Goal: Information Seeking & Learning: Learn about a topic

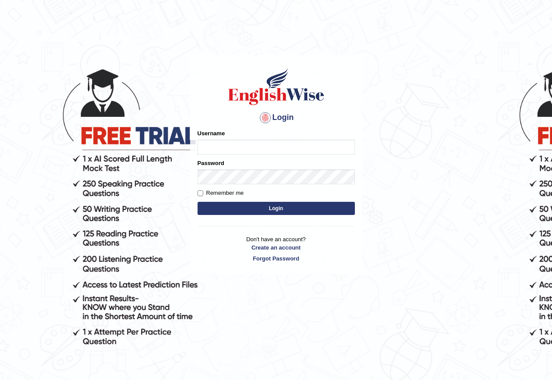
click at [221, 151] on input "Username" at bounding box center [276, 147] width 157 height 15
type input "GeeKaur"
click at [200, 195] on input "Remember me" at bounding box center [201, 193] width 6 height 6
checkbox input "true"
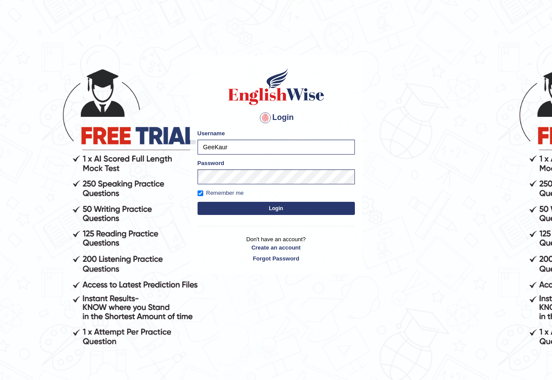
click at [269, 211] on button "Login" at bounding box center [276, 208] width 157 height 13
click at [274, 209] on button "Login" at bounding box center [276, 208] width 157 height 13
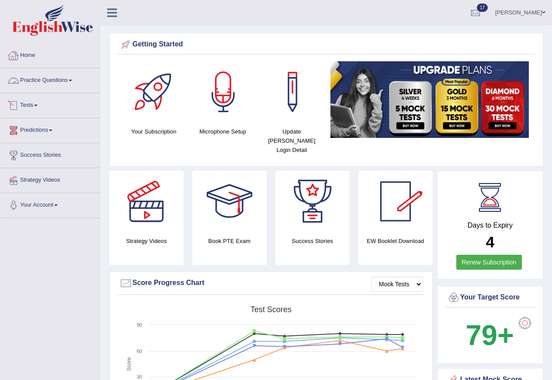
click at [40, 101] on link "Tests" at bounding box center [50, 104] width 100 height 22
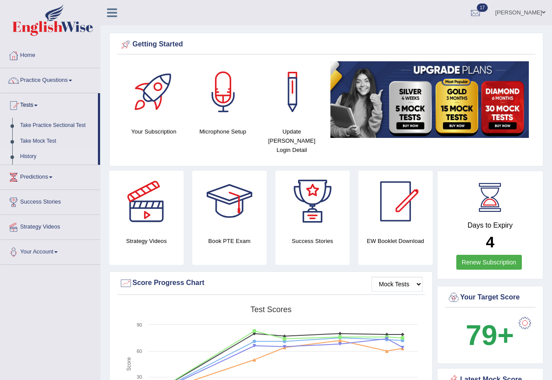
click at [25, 156] on link "History" at bounding box center [57, 157] width 82 height 16
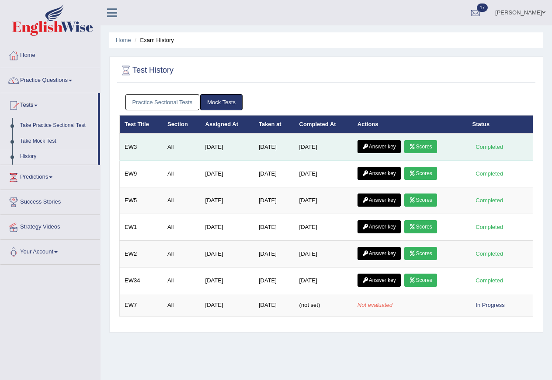
click at [421, 146] on link "Scores" at bounding box center [421, 146] width 32 height 13
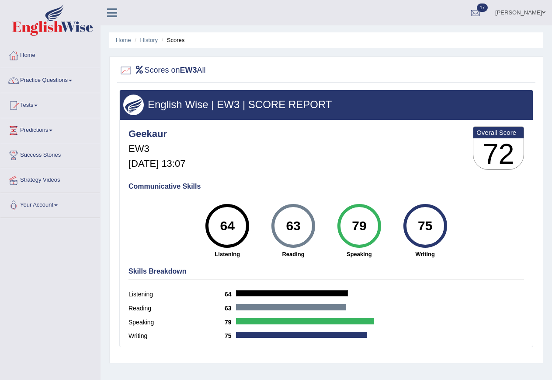
click at [68, 78] on link "Practice Questions" at bounding box center [50, 79] width 100 height 22
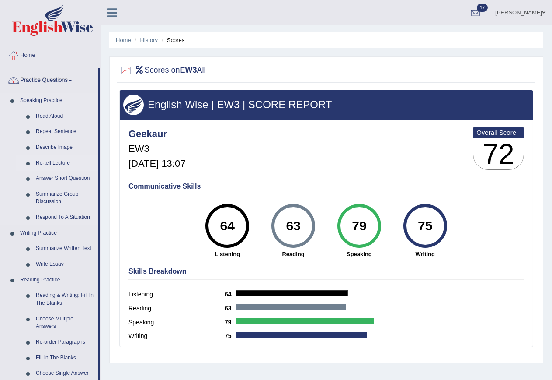
click at [52, 160] on link "Re-tell Lecture" at bounding box center [65, 163] width 66 height 16
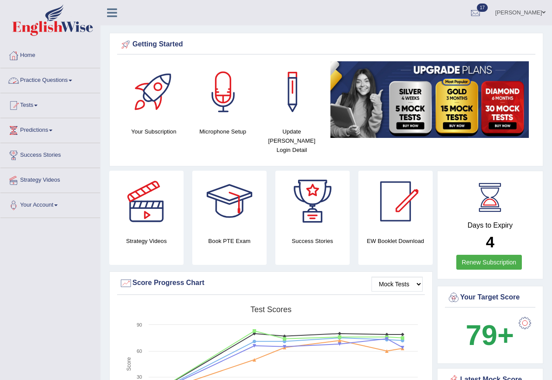
click at [57, 77] on link "Practice Questions" at bounding box center [50, 79] width 100 height 22
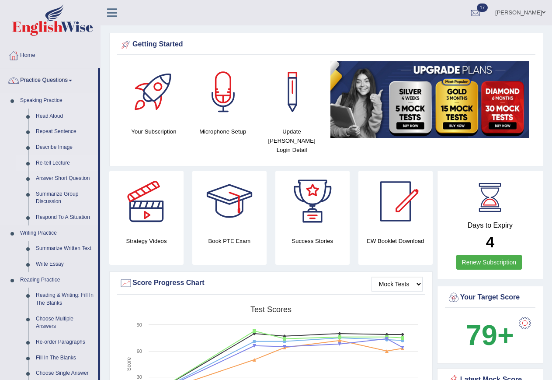
click at [48, 156] on link "Re-tell Lecture" at bounding box center [65, 163] width 66 height 16
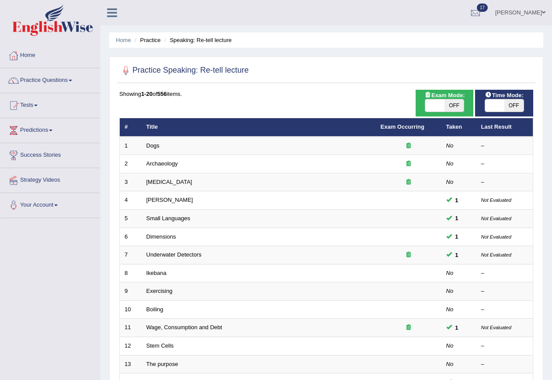
click at [435, 105] on span at bounding box center [435, 105] width 19 height 12
checkbox input "true"
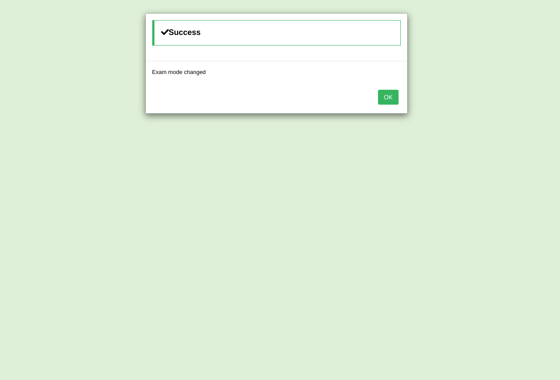
click at [380, 98] on button "OK" at bounding box center [388, 97] width 20 height 15
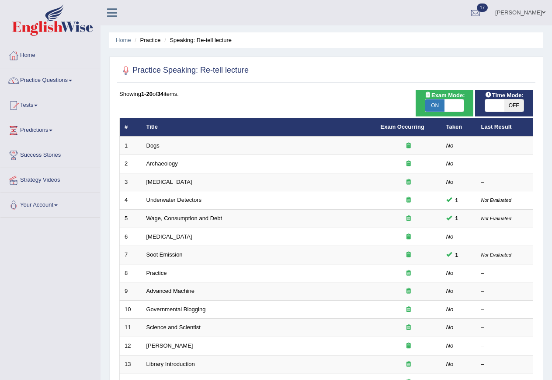
click at [482, 104] on div "ON OFF" at bounding box center [504, 105] width 49 height 13
click at [492, 107] on span at bounding box center [494, 105] width 19 height 12
checkbox input "true"
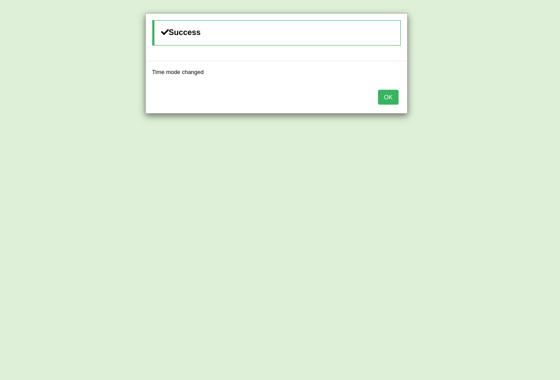
click at [380, 101] on button "OK" at bounding box center [388, 97] width 20 height 15
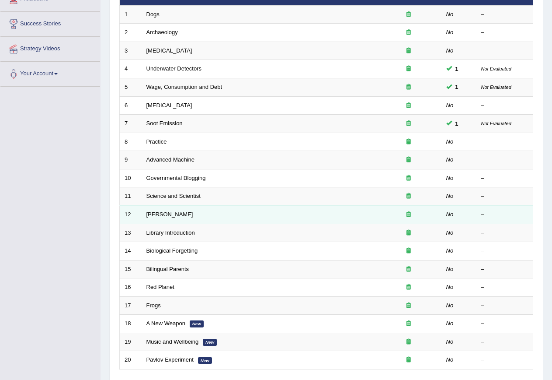
scroll to position [175, 0]
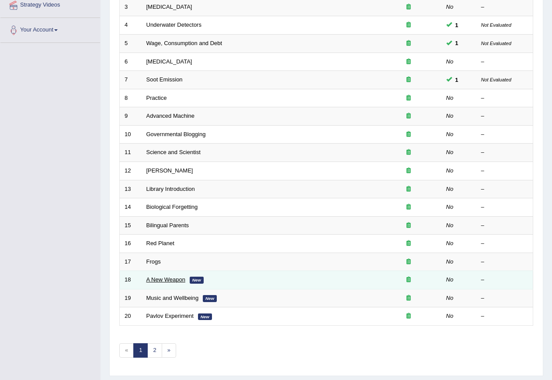
click at [185, 277] on link "A New Weapon" at bounding box center [166, 279] width 39 height 7
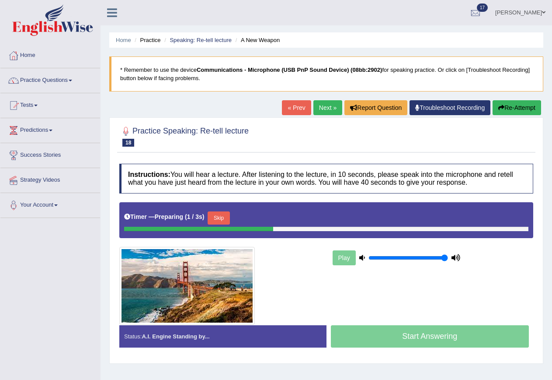
click at [325, 109] on link "Next »" at bounding box center [328, 107] width 29 height 15
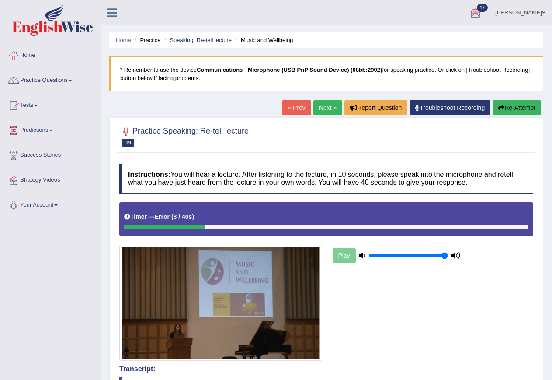
click at [540, 12] on link "[PERSON_NAME]" at bounding box center [520, 11] width 63 height 23
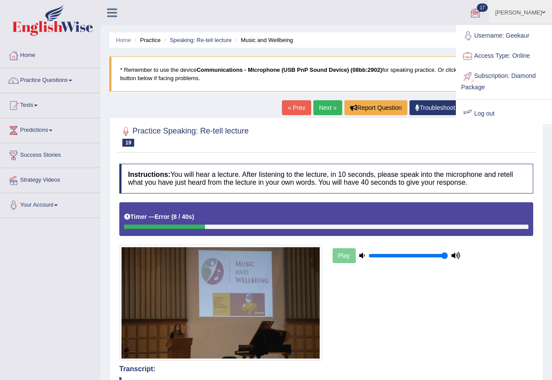
click at [472, 115] on div at bounding box center [467, 113] width 13 height 13
